Goal: Task Accomplishment & Management: Use online tool/utility

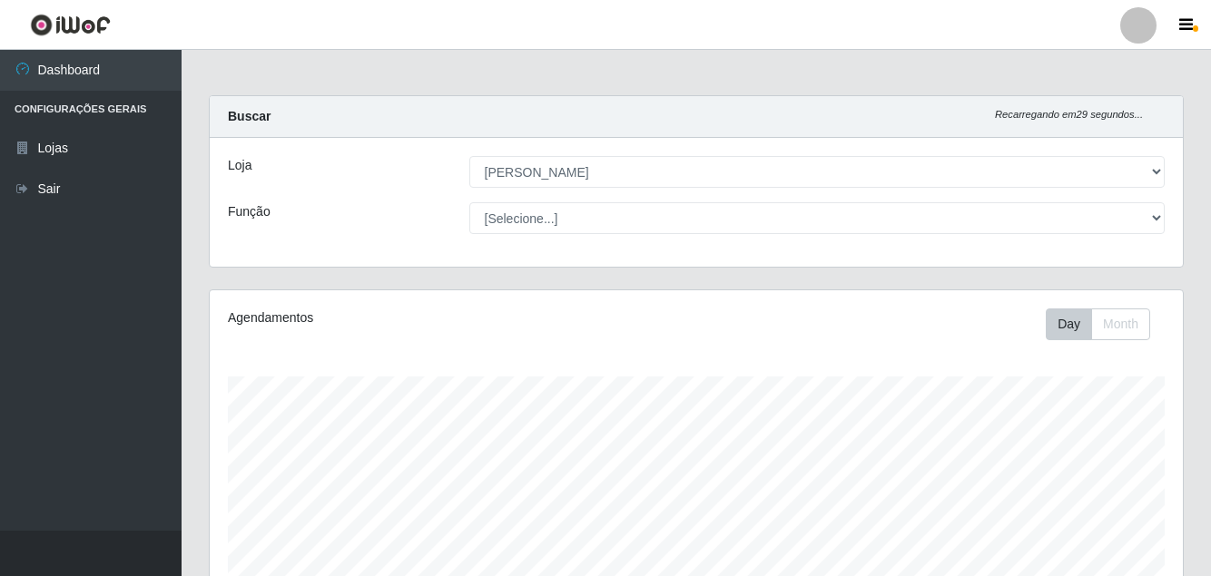
select select "402"
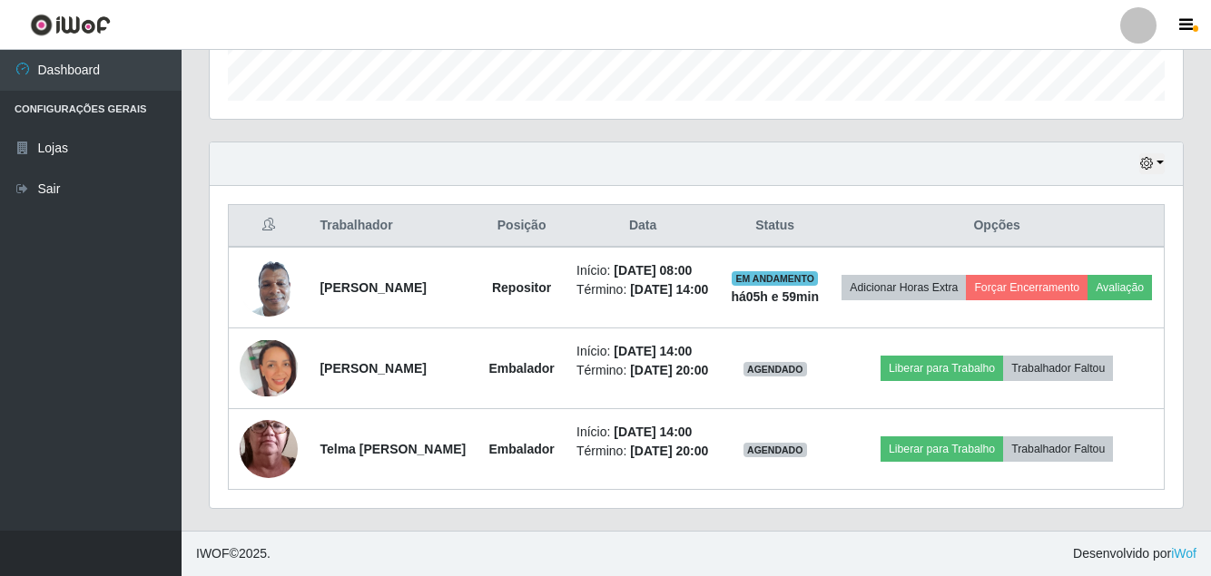
scroll to position [377, 973]
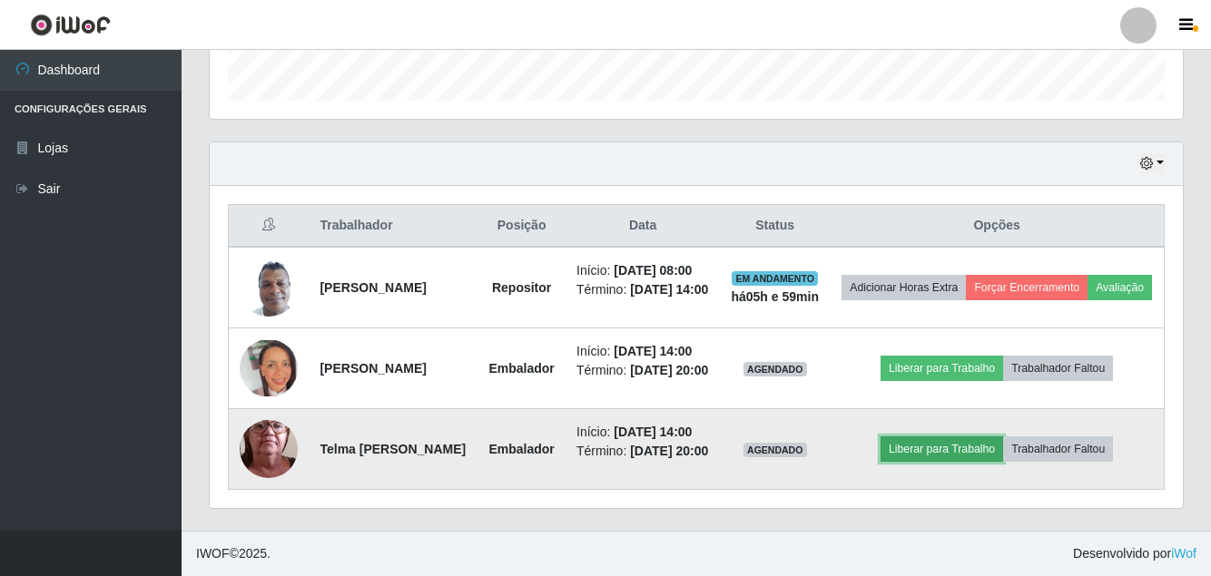
click at [944, 456] on button "Liberar para Trabalho" at bounding box center [941, 449] width 123 height 25
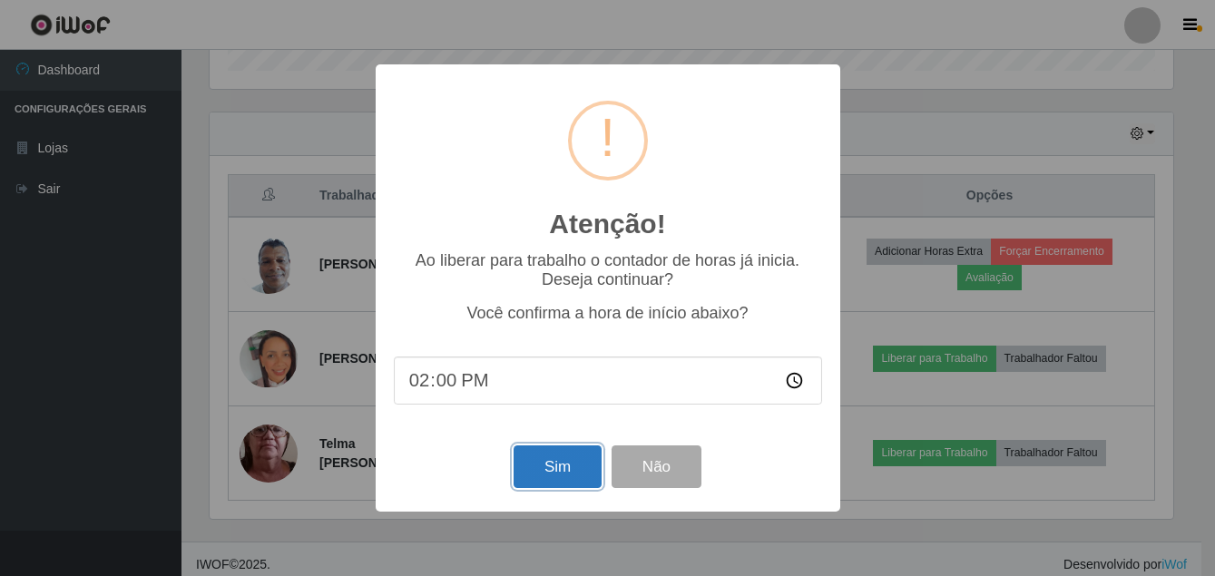
click at [579, 480] on button "Sim" at bounding box center [558, 467] width 88 height 43
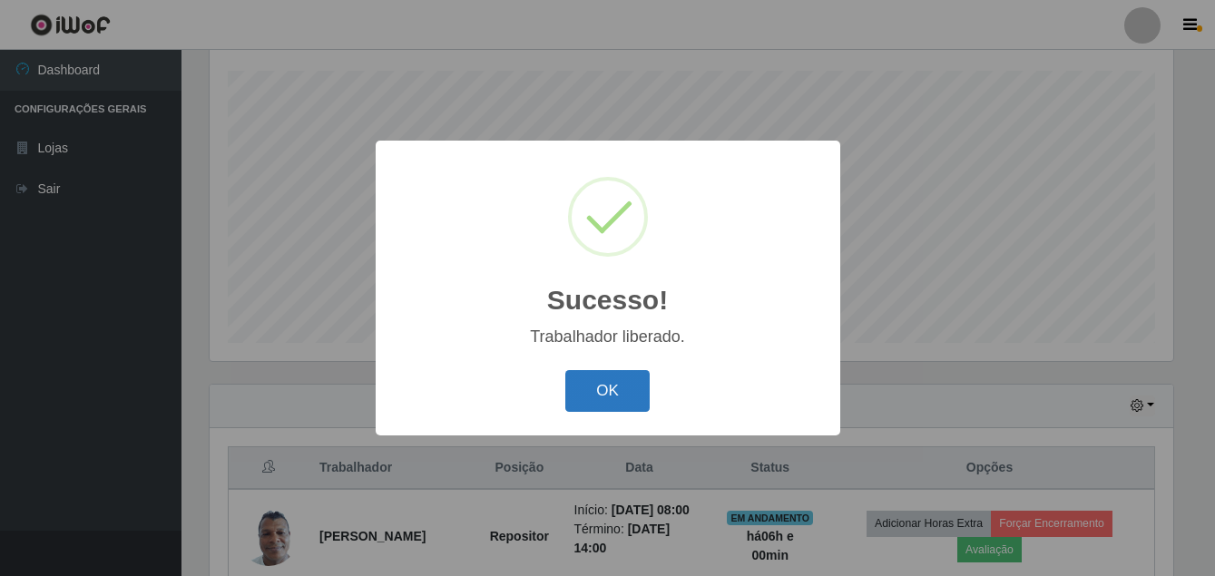
click at [608, 390] on button "OK" at bounding box center [607, 391] width 84 height 43
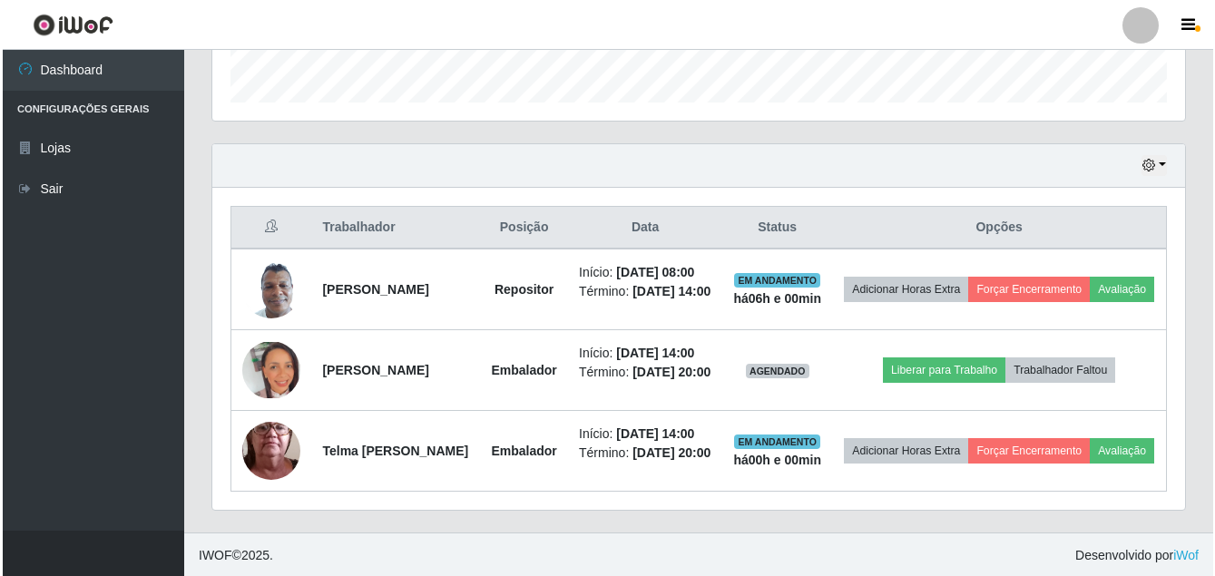
scroll to position [589, 0]
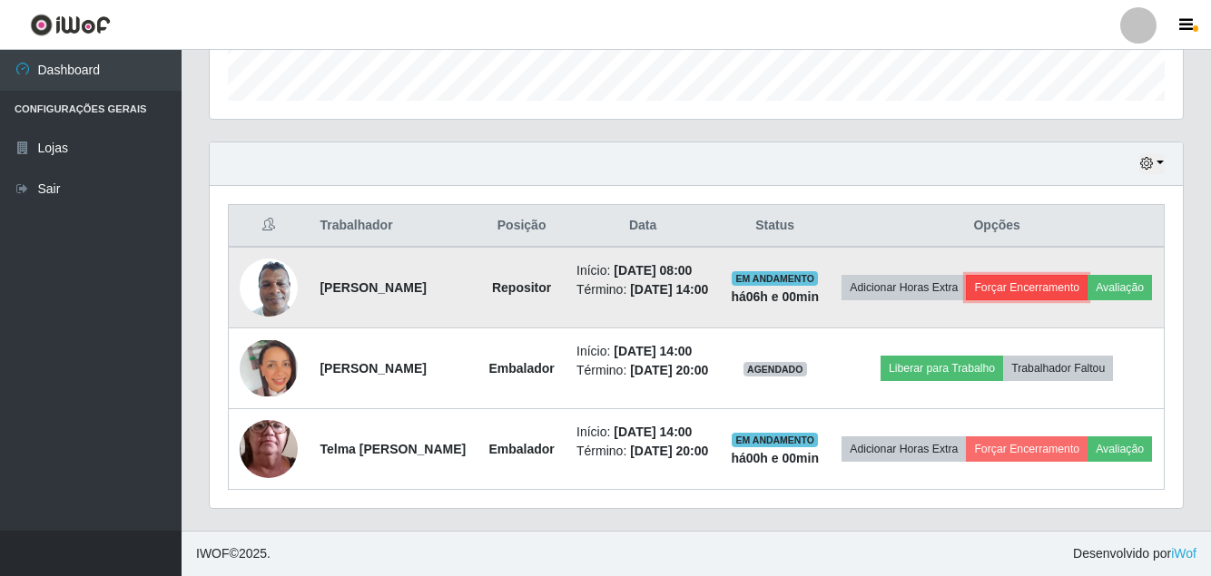
click at [1087, 275] on button "Forçar Encerramento" at bounding box center [1027, 287] width 122 height 25
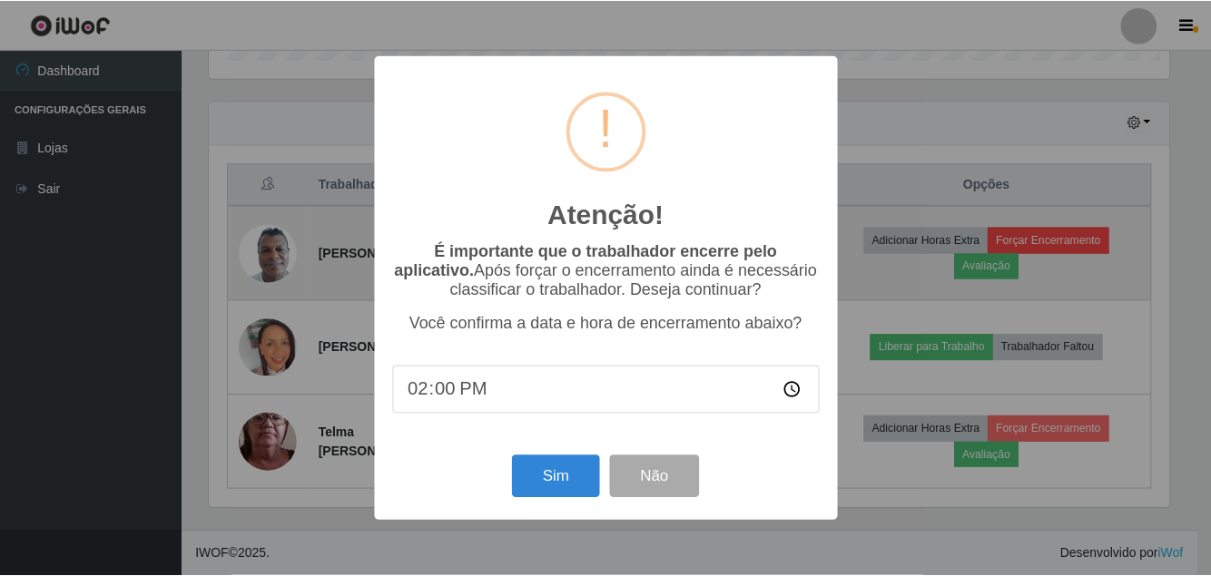
scroll to position [377, 964]
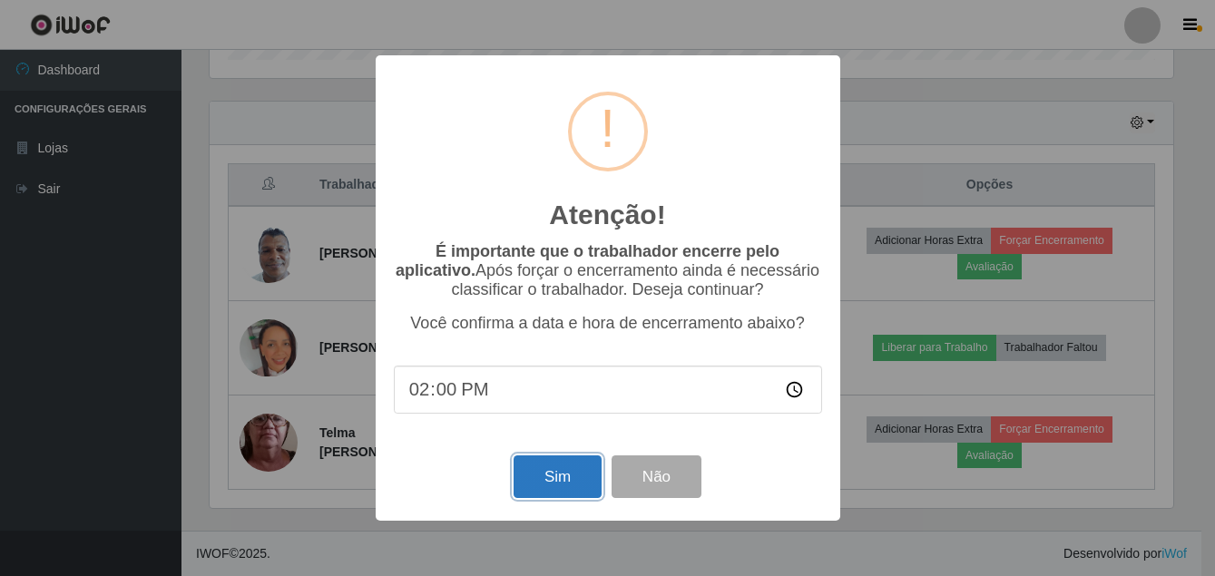
click at [554, 473] on button "Sim" at bounding box center [558, 477] width 88 height 43
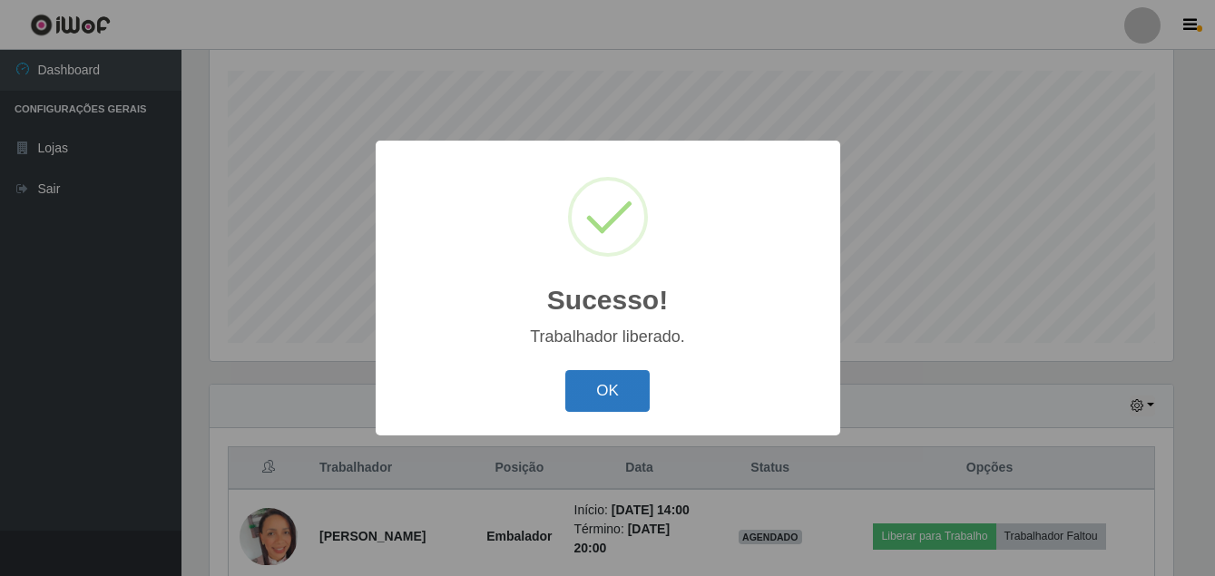
click at [604, 373] on button "OK" at bounding box center [607, 391] width 84 height 43
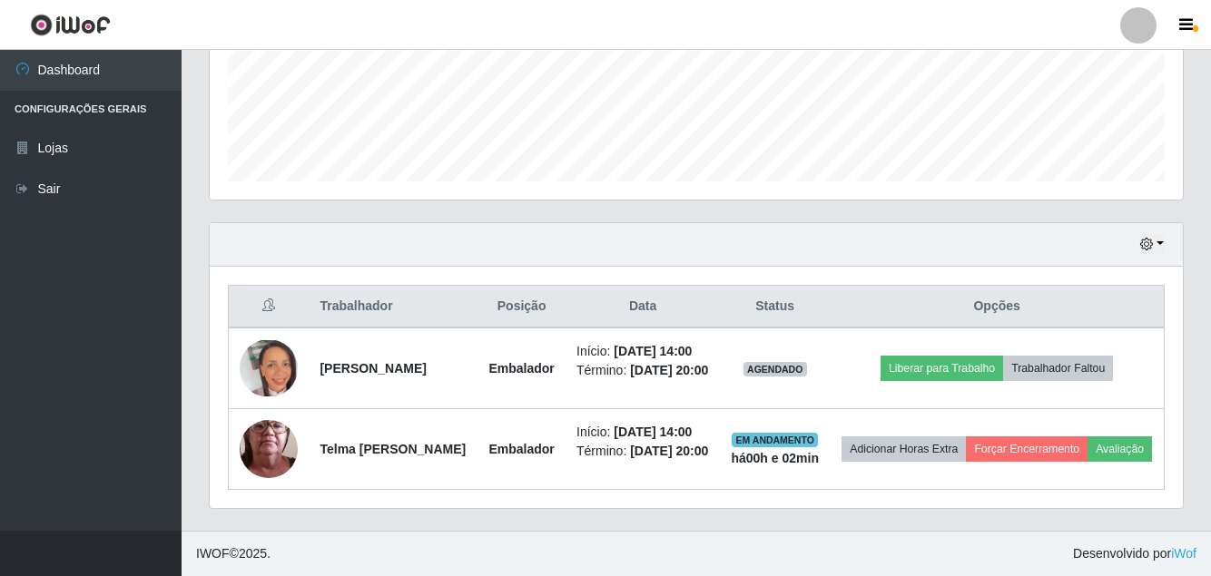
scroll to position [495, 0]
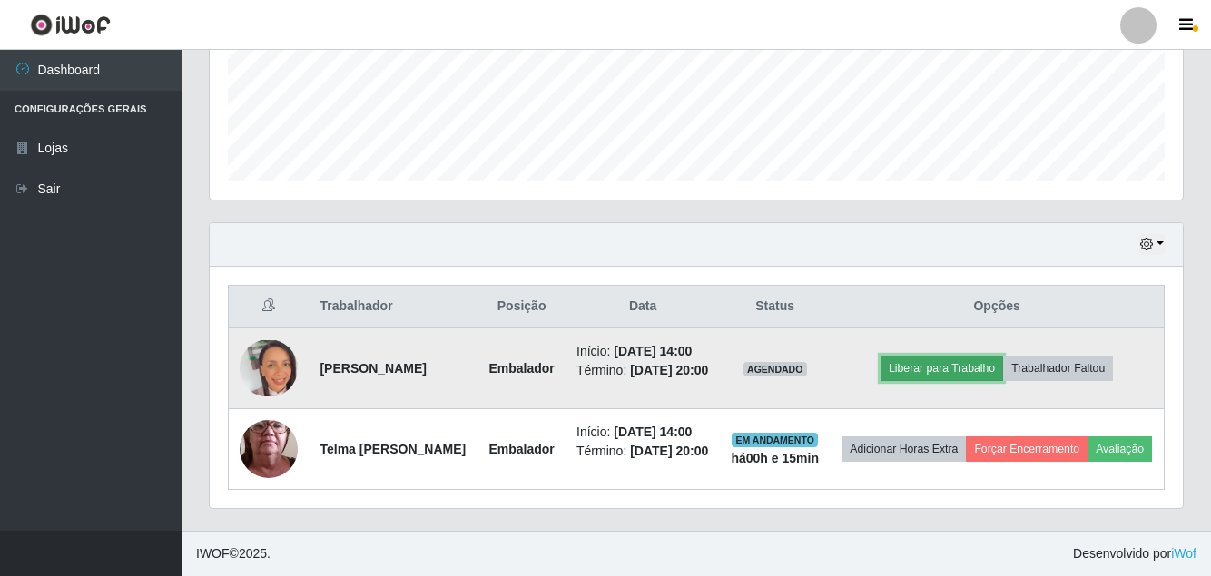
click at [967, 356] on button "Liberar para Trabalho" at bounding box center [941, 368] width 123 height 25
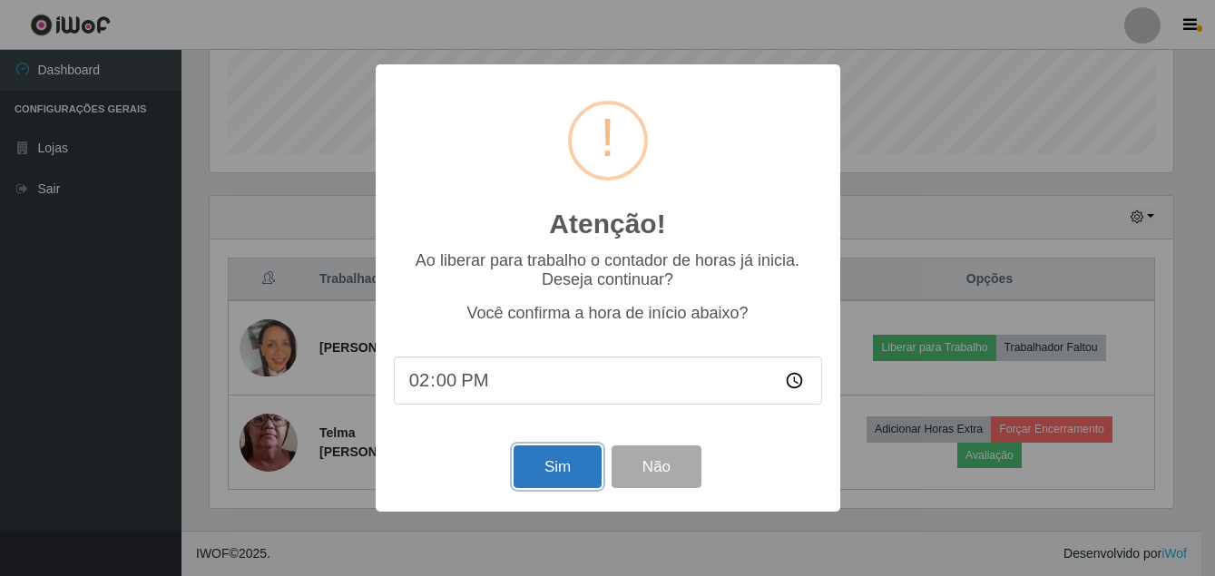
click at [553, 474] on button "Sim" at bounding box center [558, 467] width 88 height 43
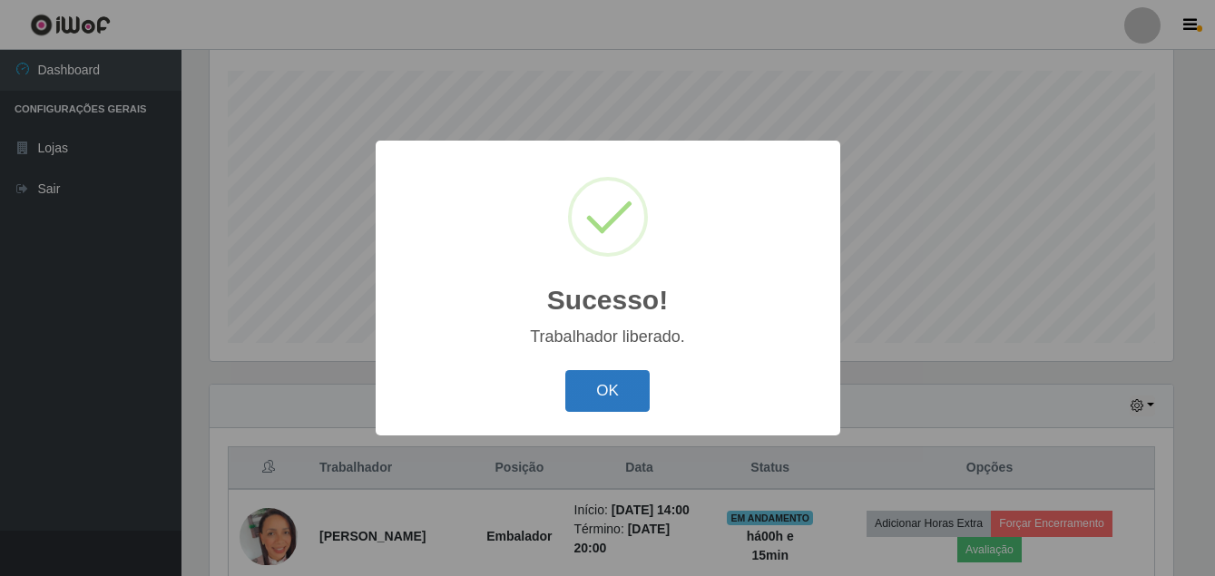
click at [629, 381] on button "OK" at bounding box center [607, 391] width 84 height 43
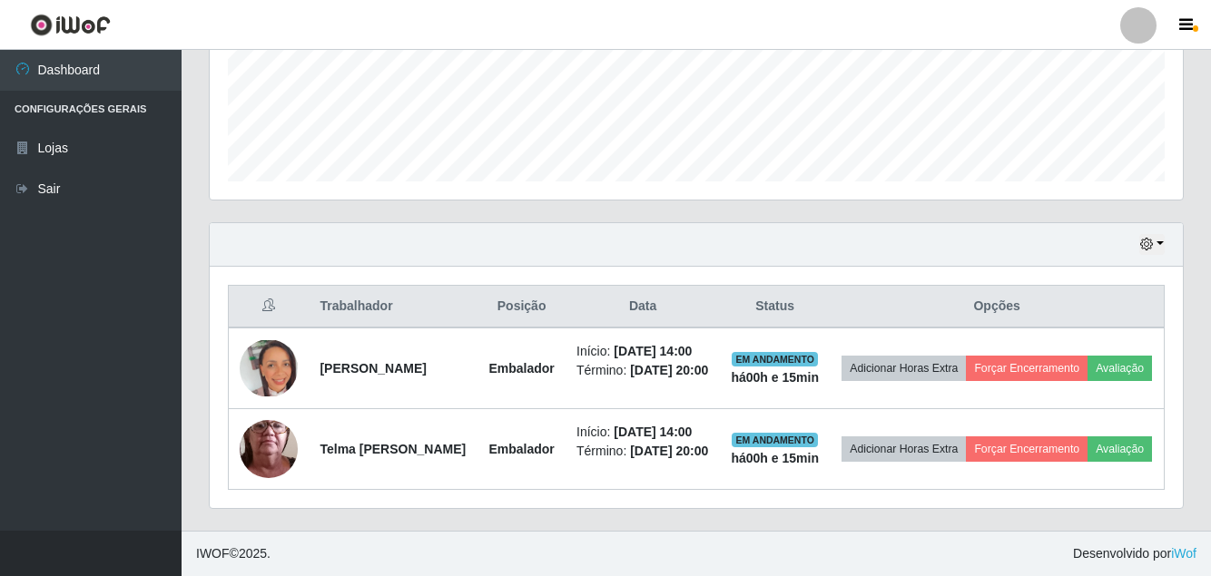
scroll to position [495, 0]
